Goal: Task Accomplishment & Management: Manage account settings

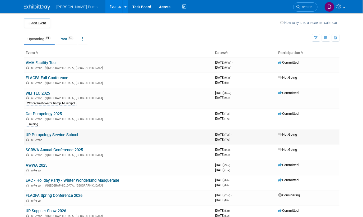
click at [41, 134] on link "UR Pumpology Service School" at bounding box center [52, 134] width 53 height 5
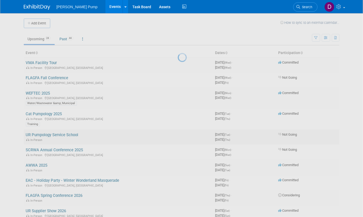
click at [178, 134] on div at bounding box center [181, 108] width 7 height 217
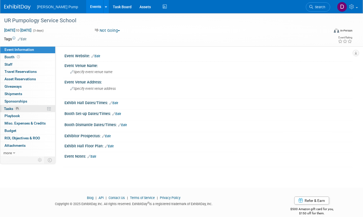
click at [8, 107] on span "Tasks 0%" at bounding box center [12, 108] width 16 height 4
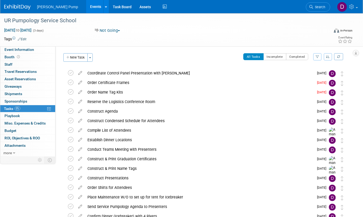
click at [120, 31] on span "button" at bounding box center [119, 30] width 2 height 1
drag, startPoint x: 31, startPoint y: 30, endPoint x: 86, endPoint y: 26, distance: 55.2
click at [86, 26] on div "UR Pumpology Service School" at bounding box center [163, 20] width 327 height 14
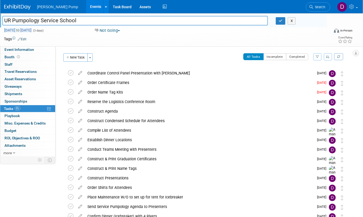
click at [32, 30] on span "Nov 4, 2025 to Nov 6, 2025" at bounding box center [18, 30] width 28 height 5
select select "10"
click at [291, 21] on button "X" at bounding box center [292, 20] width 8 height 7
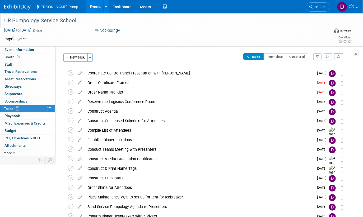
click at [52, 7] on span "[PERSON_NAME] Pump" at bounding box center [57, 7] width 41 height 4
click at [105, 7] on icon at bounding box center [106, 6] width 2 height 3
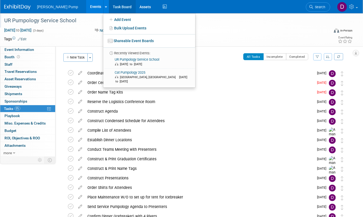
click at [111, 7] on link "Task Board" at bounding box center [122, 6] width 27 height 13
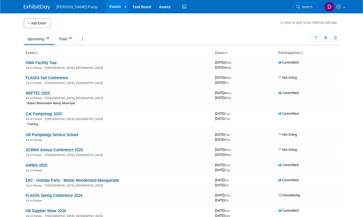
drag, startPoint x: 38, startPoint y: 135, endPoint x: 31, endPoint y: 134, distance: 6.7
click at [31, 134] on link "UR Pumpology Service School" at bounding box center [52, 134] width 53 height 5
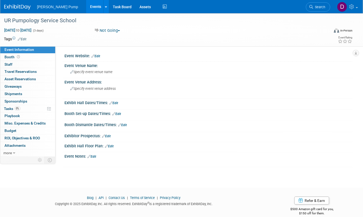
click at [23, 39] on link "Edit" at bounding box center [22, 39] width 9 height 4
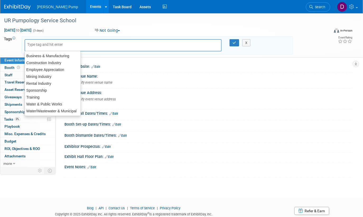
click at [199, 72] on div "Event Website: Edit" at bounding box center [207, 67] width 291 height 10
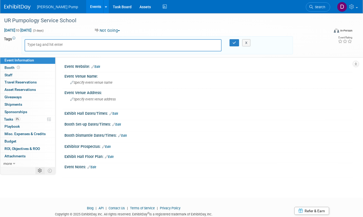
click at [40, 171] on icon at bounding box center [40, 170] width 4 height 4
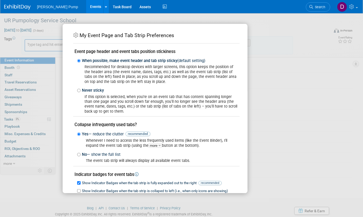
click at [280, 105] on div "My Event Page and Tab Strip Preferences Event page header and event tabs positi…" at bounding box center [182, 108] width 238 height 169
click at [46, 193] on div "My Event Page and Tab Strip Preferences Event page header and event tabs positi…" at bounding box center [181, 108] width 363 height 217
click at [77, 34] on icon at bounding box center [75, 35] width 5 height 5
click at [109, 8] on link "Task Board" at bounding box center [122, 6] width 27 height 13
click at [357, 7] on span at bounding box center [357, 7] width 2 height 1
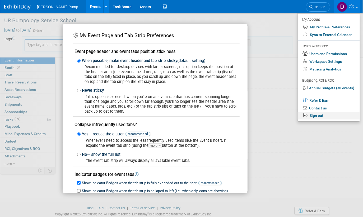
click at [318, 115] on link "Sign out" at bounding box center [329, 116] width 62 height 8
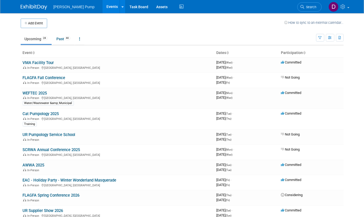
click at [28, 135] on link "UR Pumpology Service School" at bounding box center [49, 134] width 53 height 5
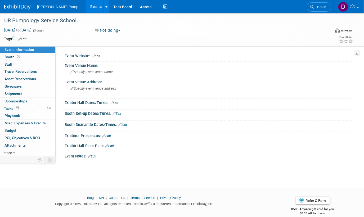
click at [99, 56] on link "Edit" at bounding box center [95, 56] width 9 height 4
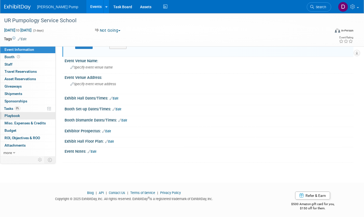
scroll to position [34, 0]
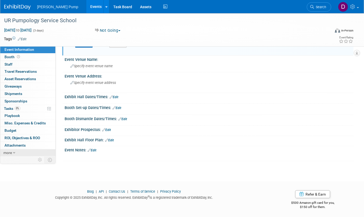
click at [13, 152] on icon at bounding box center [14, 153] width 2 height 4
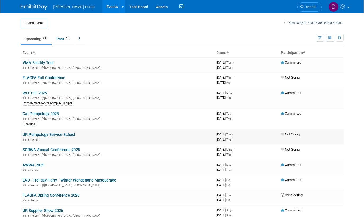
click at [51, 134] on link "UR Pumpology Service School" at bounding box center [49, 134] width 53 height 5
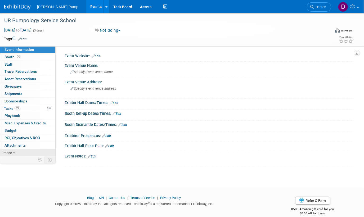
click at [12, 153] on link "more" at bounding box center [27, 152] width 55 height 7
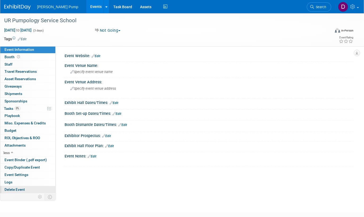
click at [17, 188] on span "Delete Event" at bounding box center [14, 189] width 20 height 4
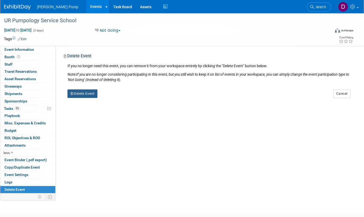
click at [83, 94] on button "Delete Event" at bounding box center [82, 93] width 30 height 8
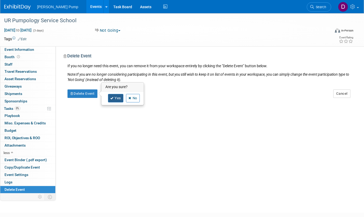
click at [116, 97] on link "Yes" at bounding box center [115, 98] width 15 height 8
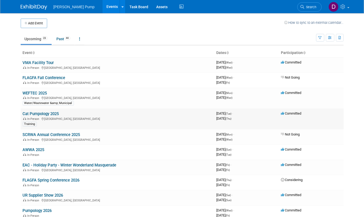
click at [48, 116] on div "In-Person [GEOGRAPHIC_DATA], [GEOGRAPHIC_DATA]" at bounding box center [117, 118] width 189 height 4
click at [47, 114] on link "Cat Pumpology 2025" at bounding box center [41, 113] width 36 height 5
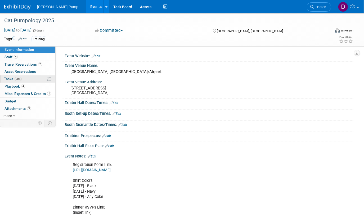
click at [10, 79] on span "Tasks 20%" at bounding box center [13, 79] width 18 height 4
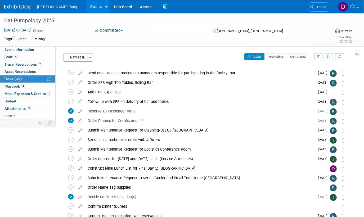
click at [327, 57] on icon "button" at bounding box center [329, 56] width 4 height 3
click at [319, 57] on icon "button" at bounding box center [317, 56] width 3 height 3
click at [314, 74] on select "-- Select Assignee -- All unassigned tasks Assigned to me Allan Curry Amanda Sm…" at bounding box center [296, 73] width 44 height 7
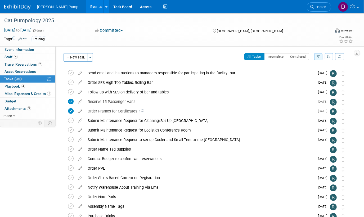
click at [318, 57] on icon "button" at bounding box center [317, 56] width 3 height 3
click at [315, 75] on select "-- Select Assignee -- All unassigned tasks Assigned to me Allan Curry Amanda Sm…" at bounding box center [296, 73] width 44 height 7
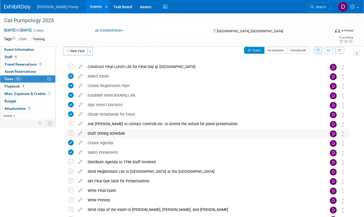
scroll to position [33, 0]
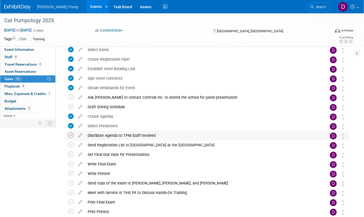
click at [71, 134] on icon at bounding box center [71, 135] width 6 height 6
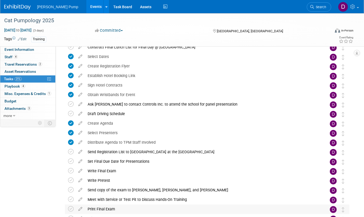
scroll to position [6, 0]
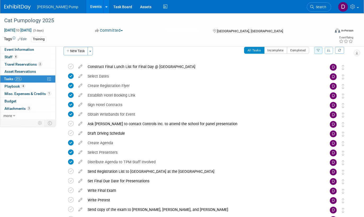
click at [318, 50] on icon "button" at bounding box center [317, 50] width 3 height 3
click at [316, 67] on select "-- Select Assignee -- All unassigned tasks Assigned to me Allan Curry Amanda Sm…" at bounding box center [296, 66] width 44 height 7
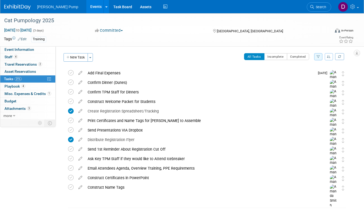
click at [317, 56] on icon "button" at bounding box center [317, 56] width 3 height 3
click at [315, 74] on select "-- Select Assignee -- All unassigned tasks Assigned to me Allan Curry Amanda Sm…" at bounding box center [296, 73] width 44 height 7
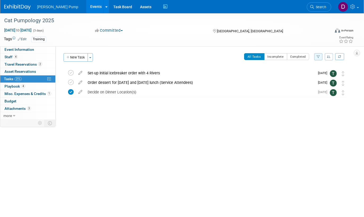
click at [330, 56] on icon "button" at bounding box center [329, 56] width 4 height 3
click at [316, 57] on button "button" at bounding box center [318, 56] width 8 height 7
click at [316, 73] on select "-- Select Assignee -- All unassigned tasks Assigned to me Allan Curry Amanda Sm…" at bounding box center [296, 73] width 44 height 7
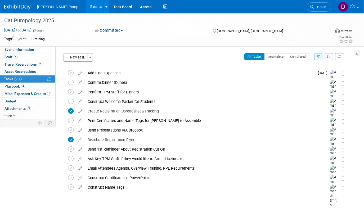
click at [317, 57] on icon "button" at bounding box center [317, 56] width 3 height 3
click at [316, 72] on select "-- Select Assignee -- All unassigned tasks Assigned to me Allan Curry Amanda Sm…" at bounding box center [296, 73] width 44 height 7
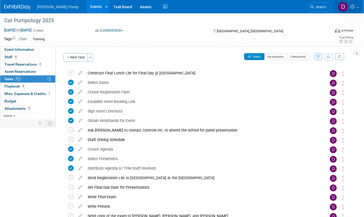
click at [358, 7] on span at bounding box center [357, 7] width 2 height 1
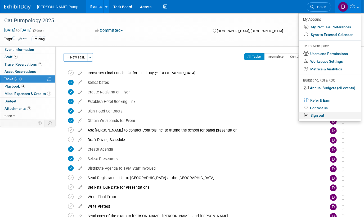
click at [318, 117] on link "Sign out" at bounding box center [329, 116] width 62 height 8
